Goal: Check status

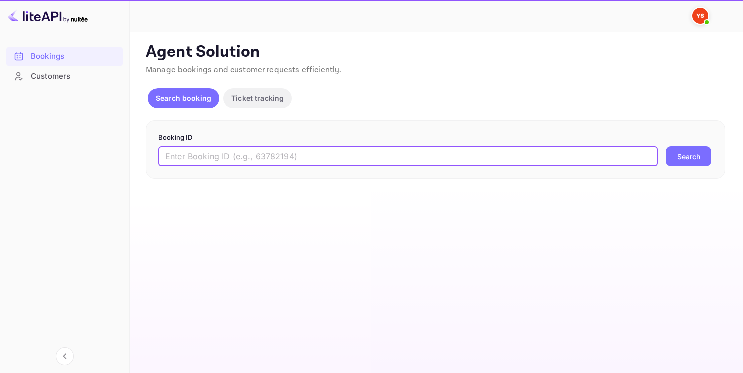
click at [240, 158] on input "text" at bounding box center [407, 156] width 499 height 20
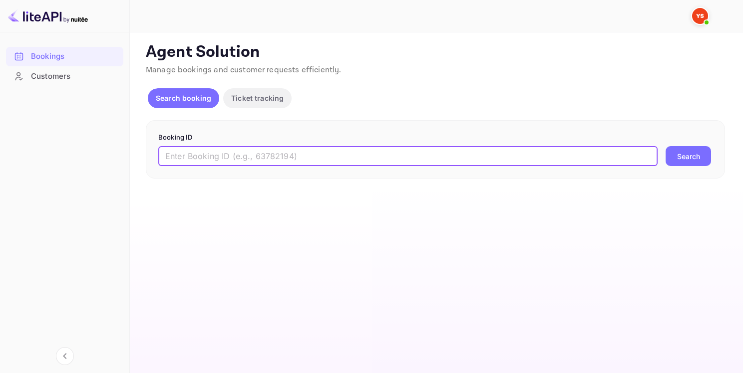
paste input "9513832"
type input "9513832"
click at [687, 154] on button "Search" at bounding box center [687, 156] width 45 height 20
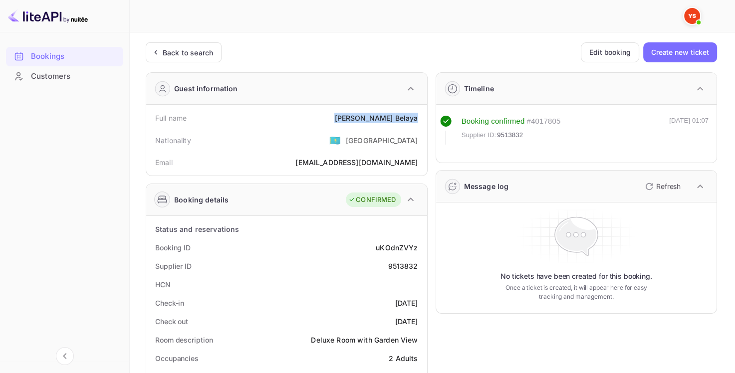
drag, startPoint x: 358, startPoint y: 116, endPoint x: 417, endPoint y: 118, distance: 58.9
click at [417, 118] on div "Full name [PERSON_NAME]" at bounding box center [286, 118] width 273 height 18
copy div "[PERSON_NAME]"
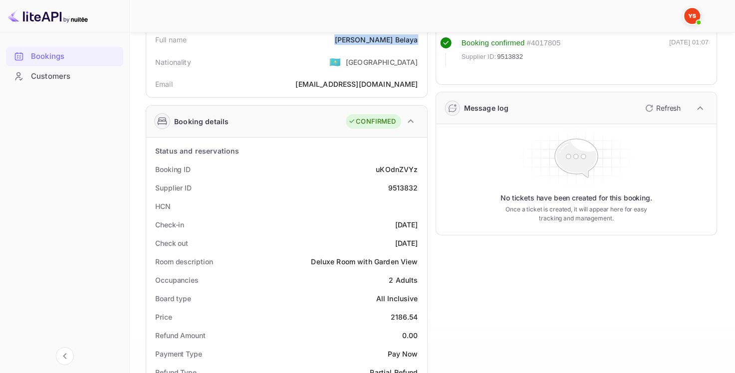
scroll to position [150, 0]
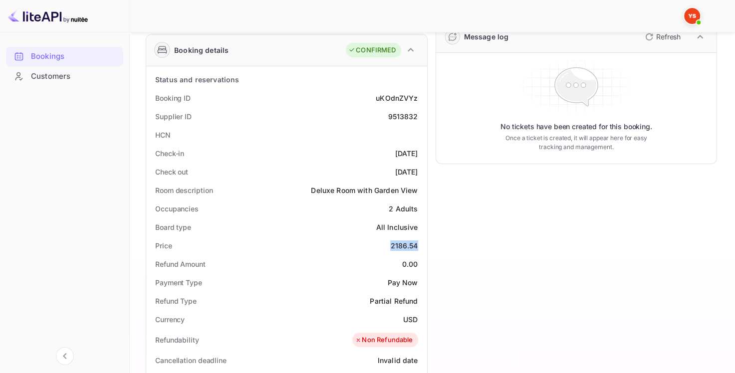
drag, startPoint x: 390, startPoint y: 247, endPoint x: 423, endPoint y: 246, distance: 33.5
click at [423, 246] on div "Status and reservations Booking ID uKOdnZVYz Supplier ID 9513832 HCN Check-in […" at bounding box center [286, 350] width 281 height 568
copy div "2186.54"
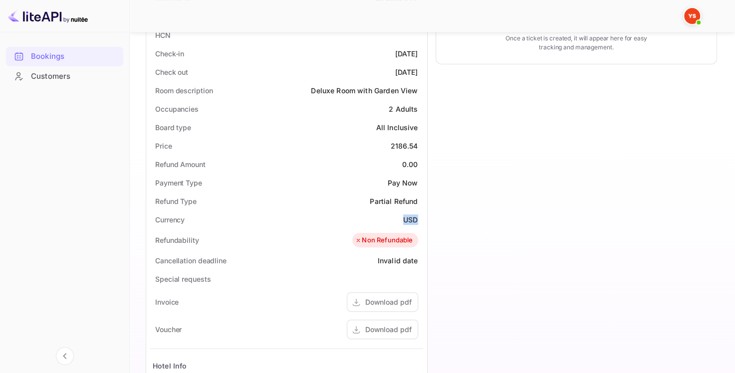
drag, startPoint x: 397, startPoint y: 219, endPoint x: 418, endPoint y: 220, distance: 21.0
click at [418, 220] on div "Currency USD" at bounding box center [286, 220] width 273 height 18
copy div "USD"
